Goal: Task Accomplishment & Management: Use online tool/utility

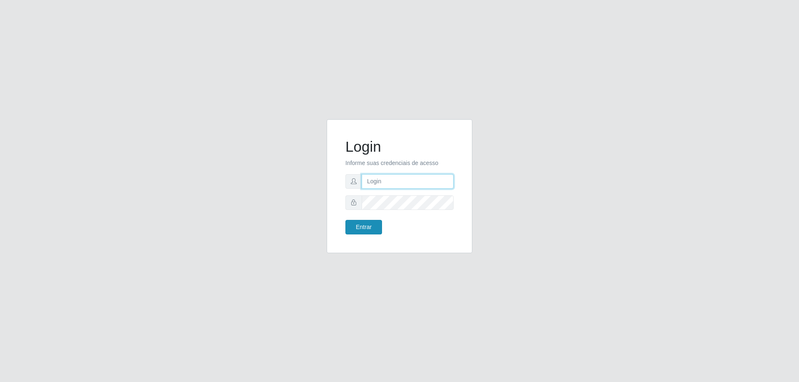
type input "[EMAIL_ADDRESS][DOMAIN_NAME]"
click at [367, 227] on button "Entrar" at bounding box center [363, 227] width 37 height 15
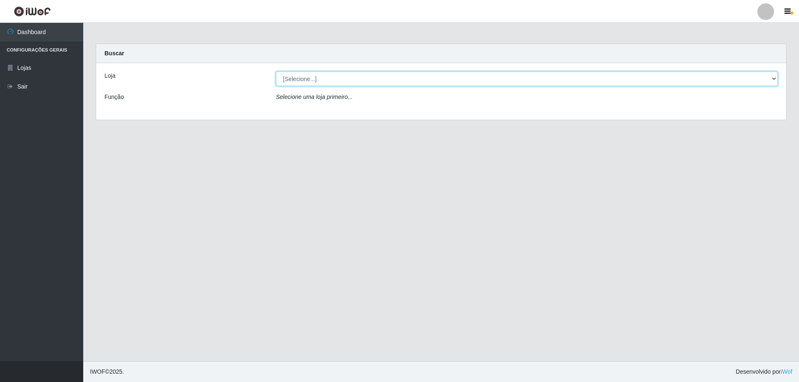
click at [347, 80] on select "[Selecione...] SuperShow Bis - [GEOGRAPHIC_DATA]" at bounding box center [527, 79] width 502 height 15
select select "59"
click at [276, 72] on select "[Selecione...] SuperShow Bis - [GEOGRAPHIC_DATA]" at bounding box center [527, 79] width 502 height 15
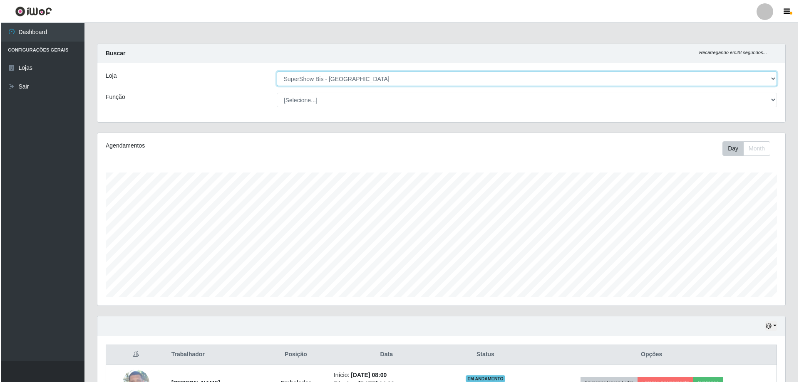
scroll to position [96, 0]
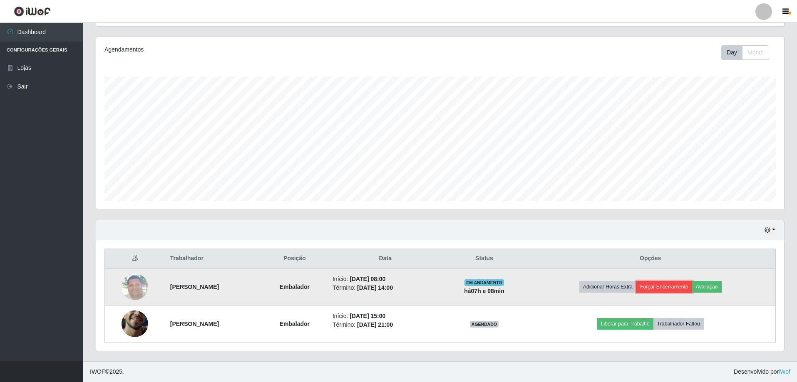
click at [690, 285] on button "Forçar Encerramento" at bounding box center [664, 287] width 56 height 12
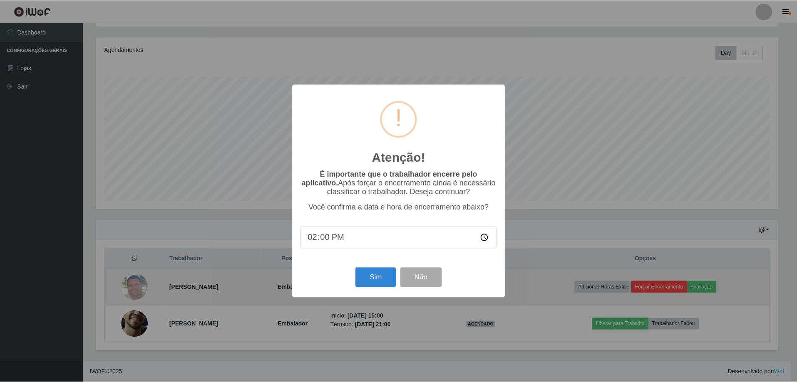
scroll to position [173, 684]
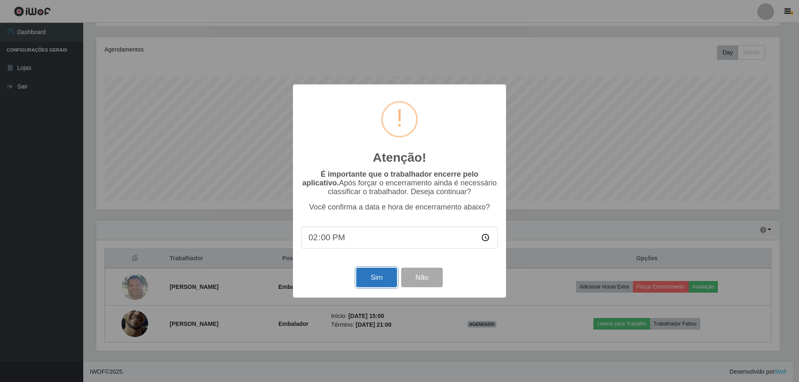
click at [386, 285] on button "Sim" at bounding box center [376, 278] width 40 height 20
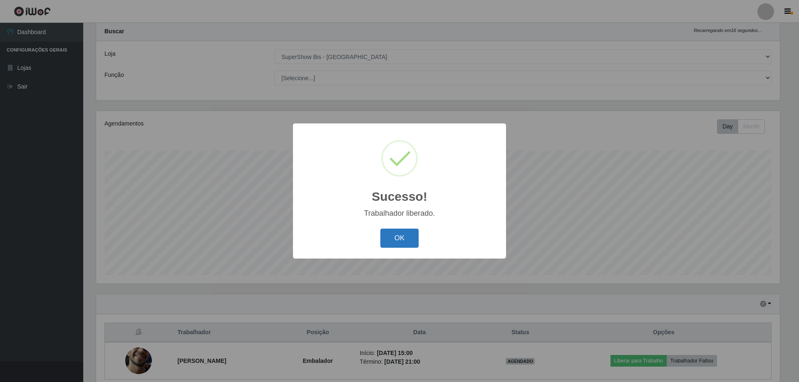
click at [401, 241] on button "OK" at bounding box center [399, 239] width 39 height 20
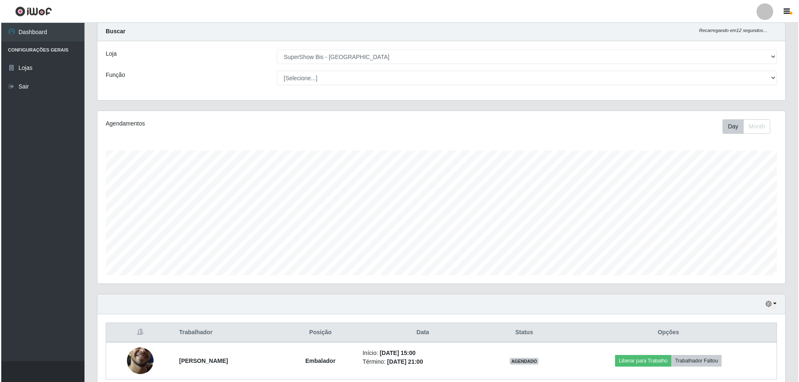
scroll to position [59, 0]
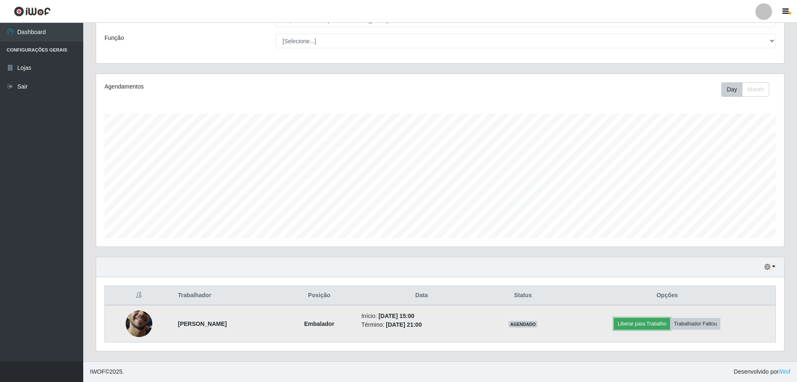
click at [665, 324] on button "Liberar para Trabalho" at bounding box center [642, 324] width 56 height 12
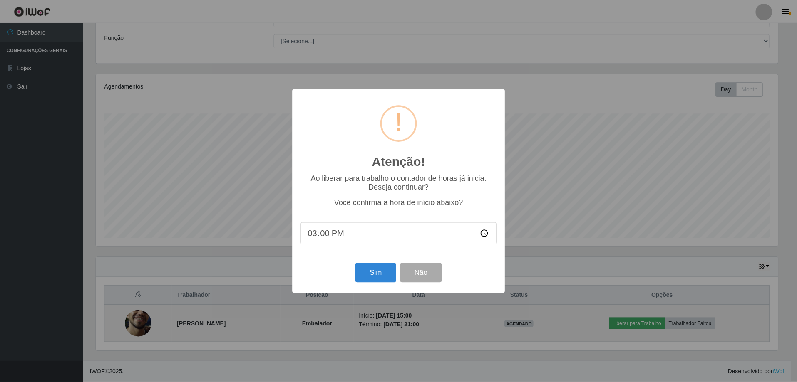
scroll to position [173, 684]
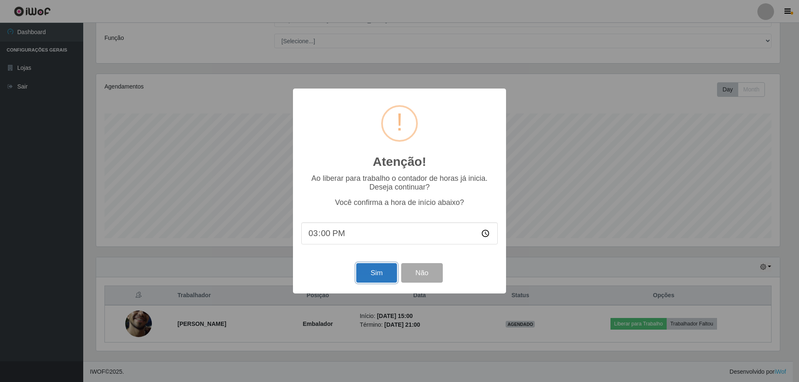
click at [375, 273] on button "Sim" at bounding box center [376, 273] width 40 height 20
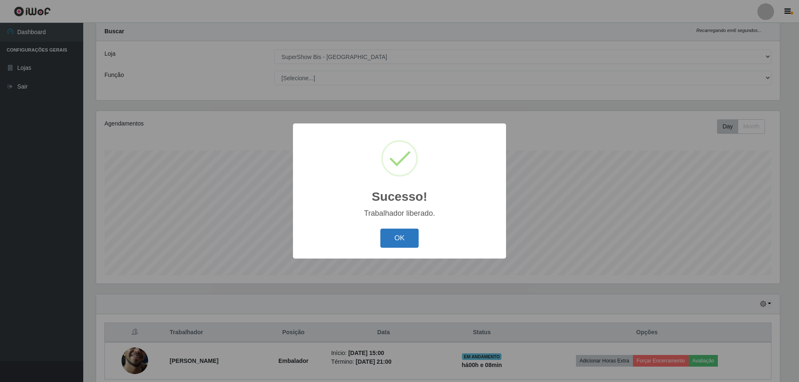
click at [401, 238] on button "OK" at bounding box center [399, 239] width 39 height 20
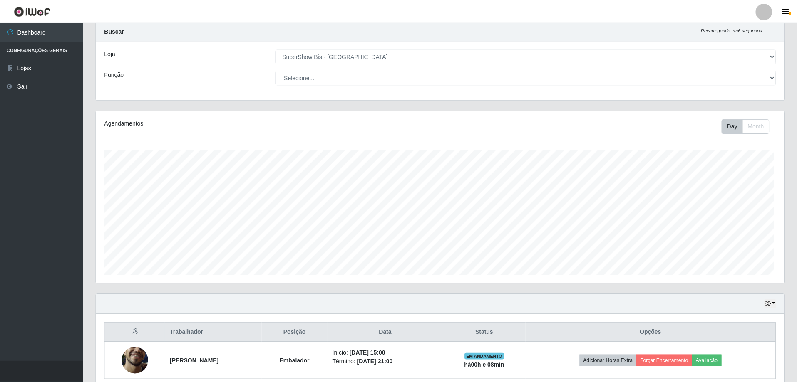
scroll to position [173, 688]
